Goal: Navigation & Orientation: Find specific page/section

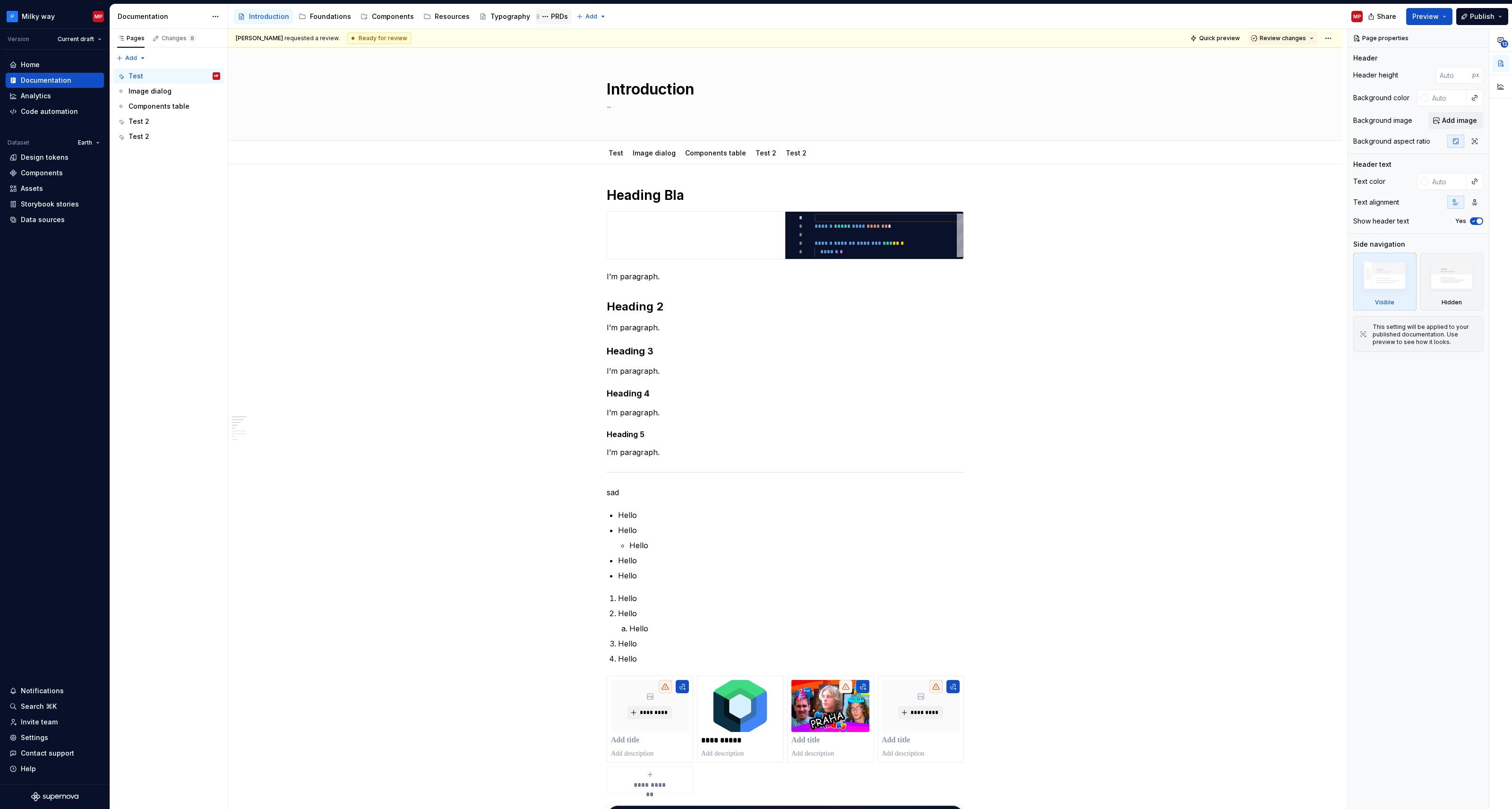
click at [551, 14] on div "PRDs" at bounding box center [559, 16] width 17 height 9
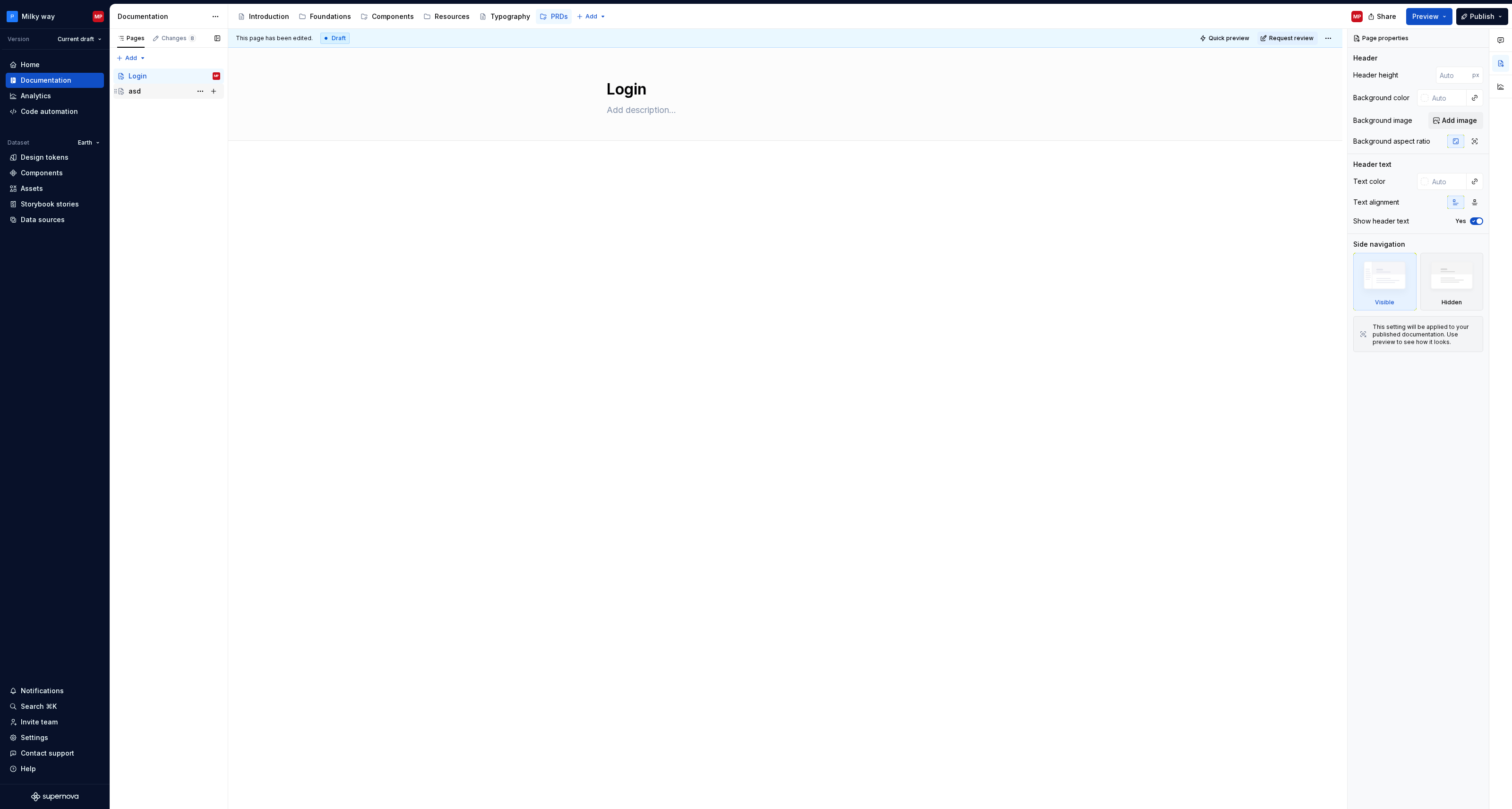
click at [163, 95] on div "asd" at bounding box center [174, 92] width 92 height 14
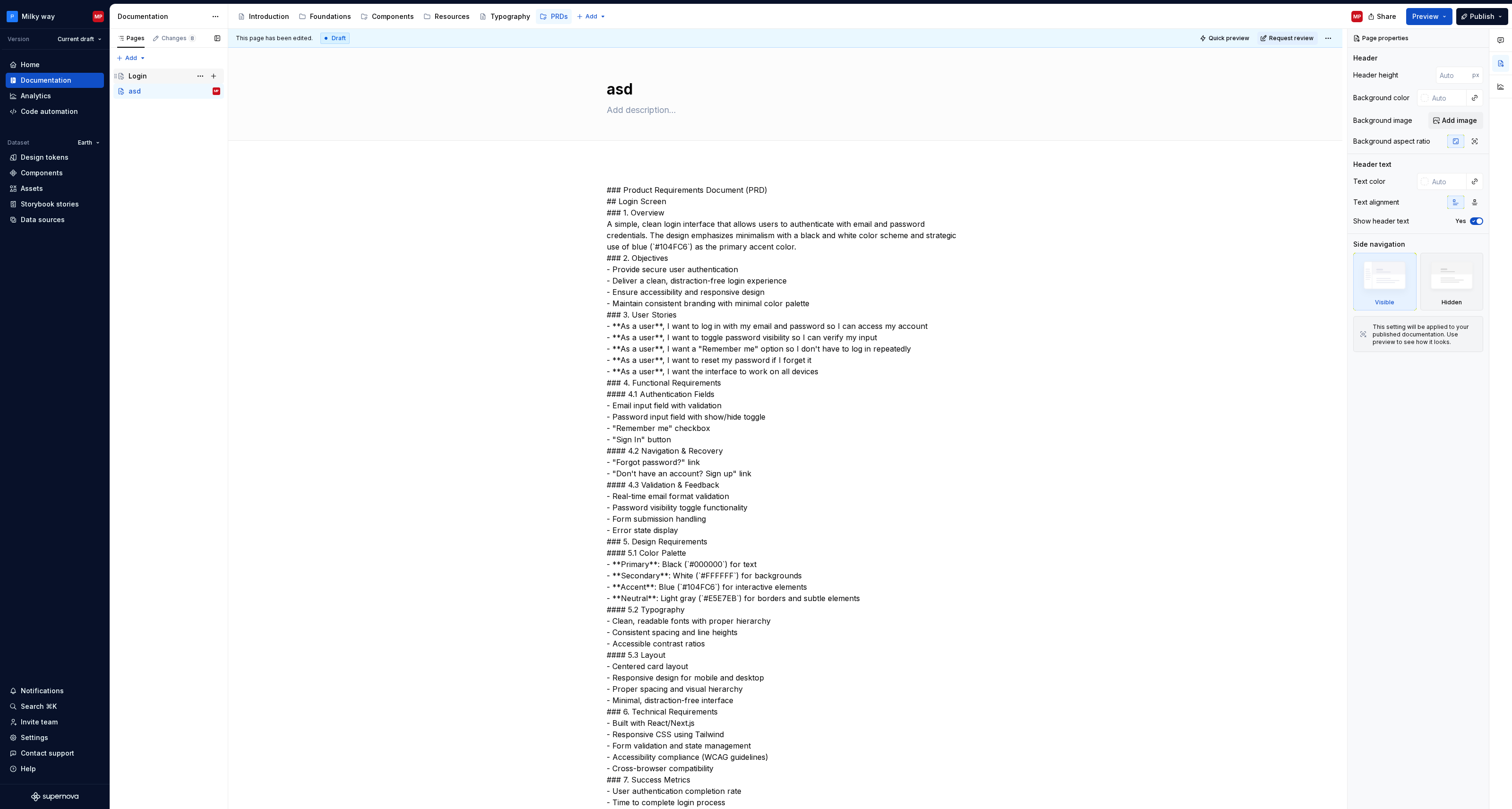
click at [162, 76] on div "Login" at bounding box center [174, 76] width 92 height 14
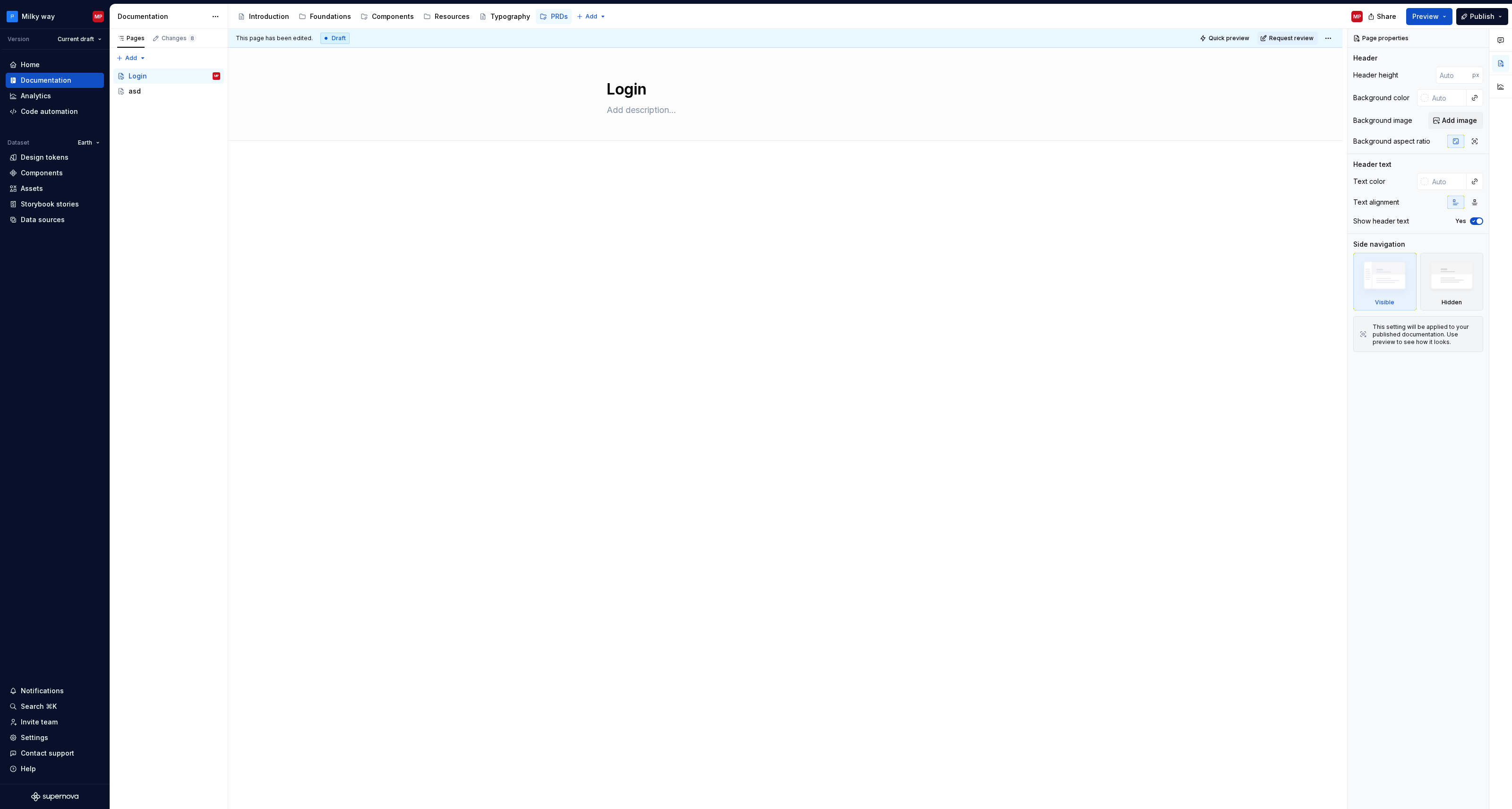
click at [649, 286] on div at bounding box center [785, 318] width 1114 height 313
type textarea "*"
